Goal: Task Accomplishment & Management: Manage account settings

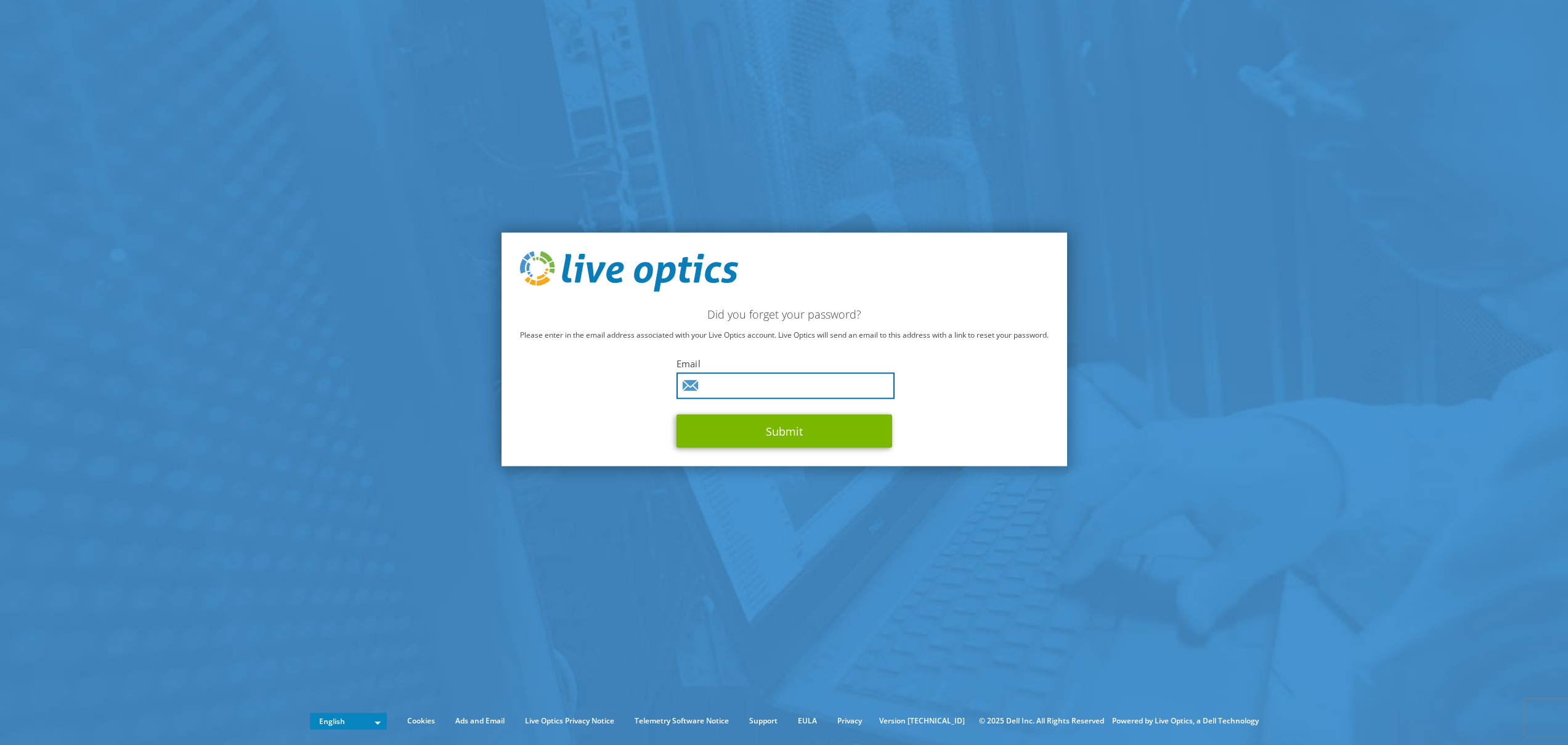
click at [745, 381] on input "text" at bounding box center [786, 386] width 218 height 27
type input "johannes.juen@nts.eu"
click at [814, 439] on button "Submit" at bounding box center [784, 430] width 216 height 33
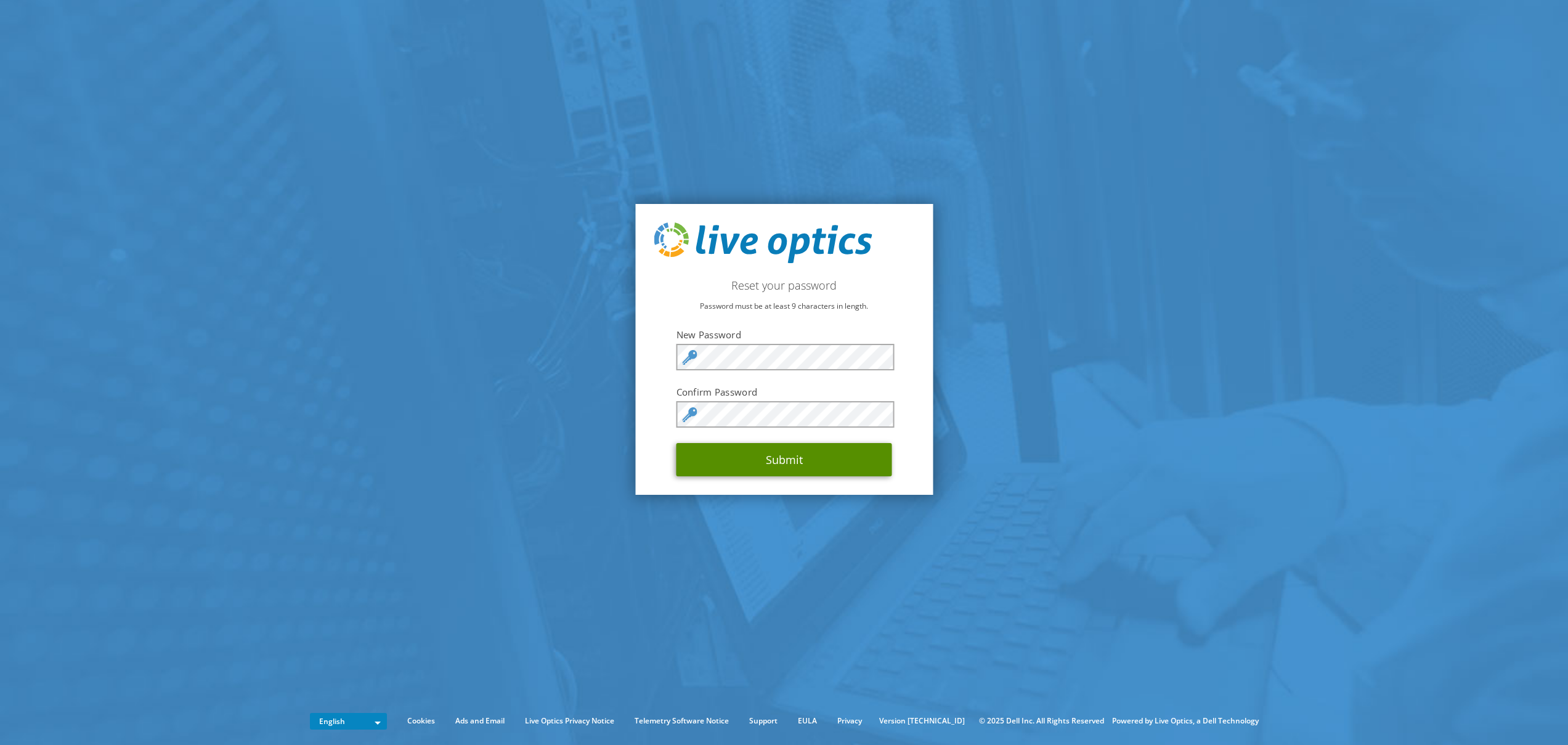
click at [748, 465] on button "Submit" at bounding box center [784, 459] width 216 height 33
